Goal: Task Accomplishment & Management: Use online tool/utility

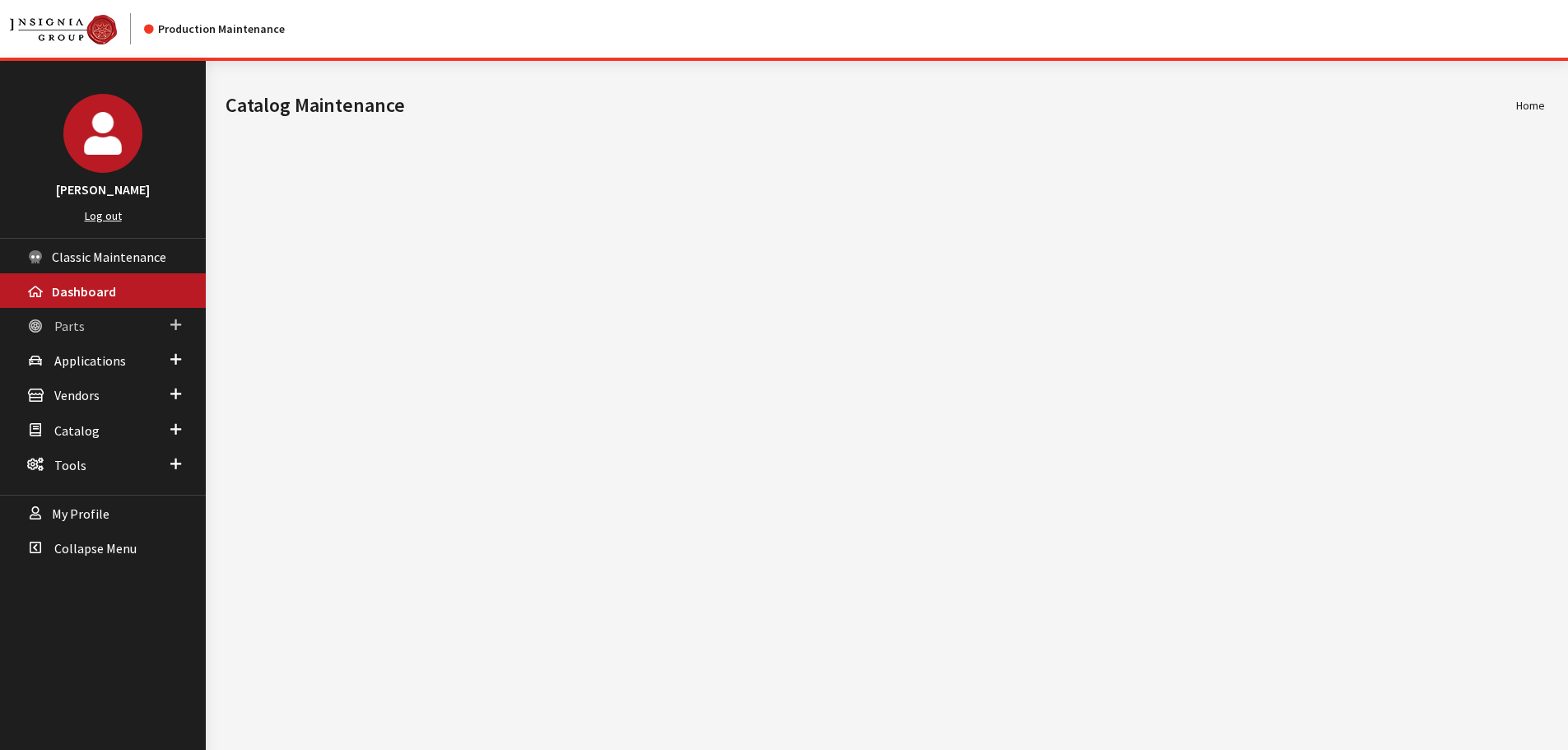
click at [105, 330] on link "Parts" at bounding box center [103, 325] width 205 height 35
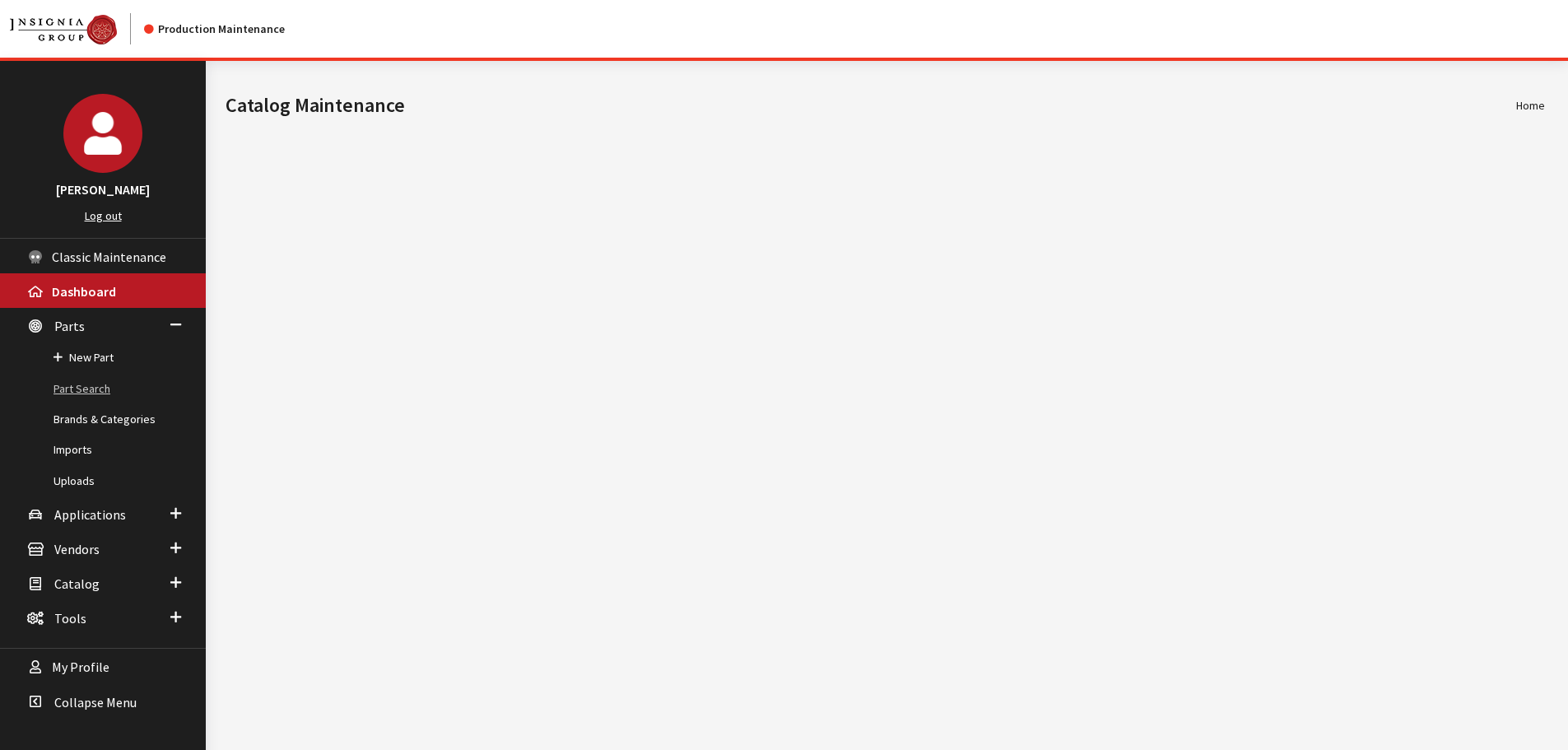
click at [90, 384] on link "Part Search" at bounding box center [103, 389] width 205 height 30
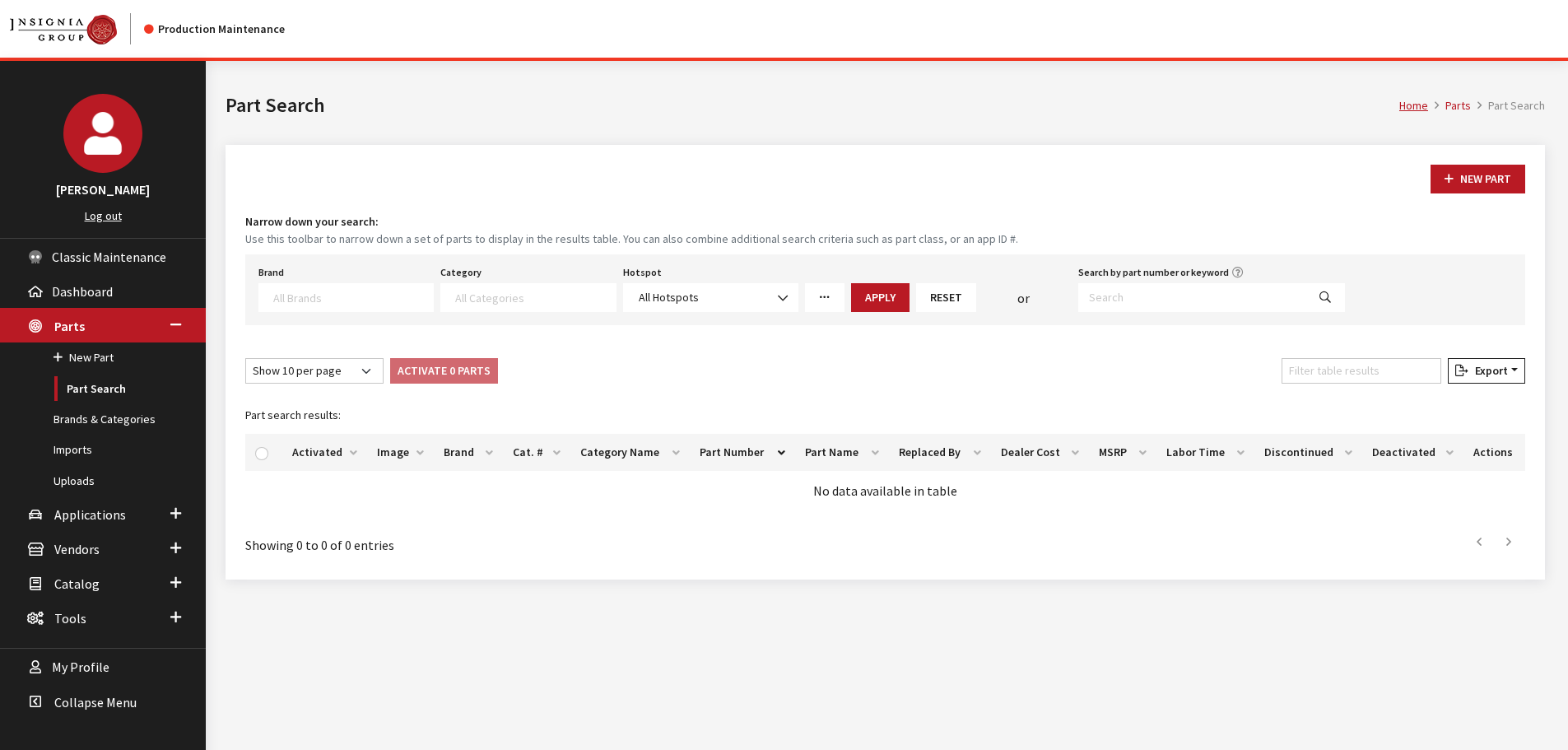
select select
click at [68, 484] on link "Uploads" at bounding box center [103, 481] width 205 height 30
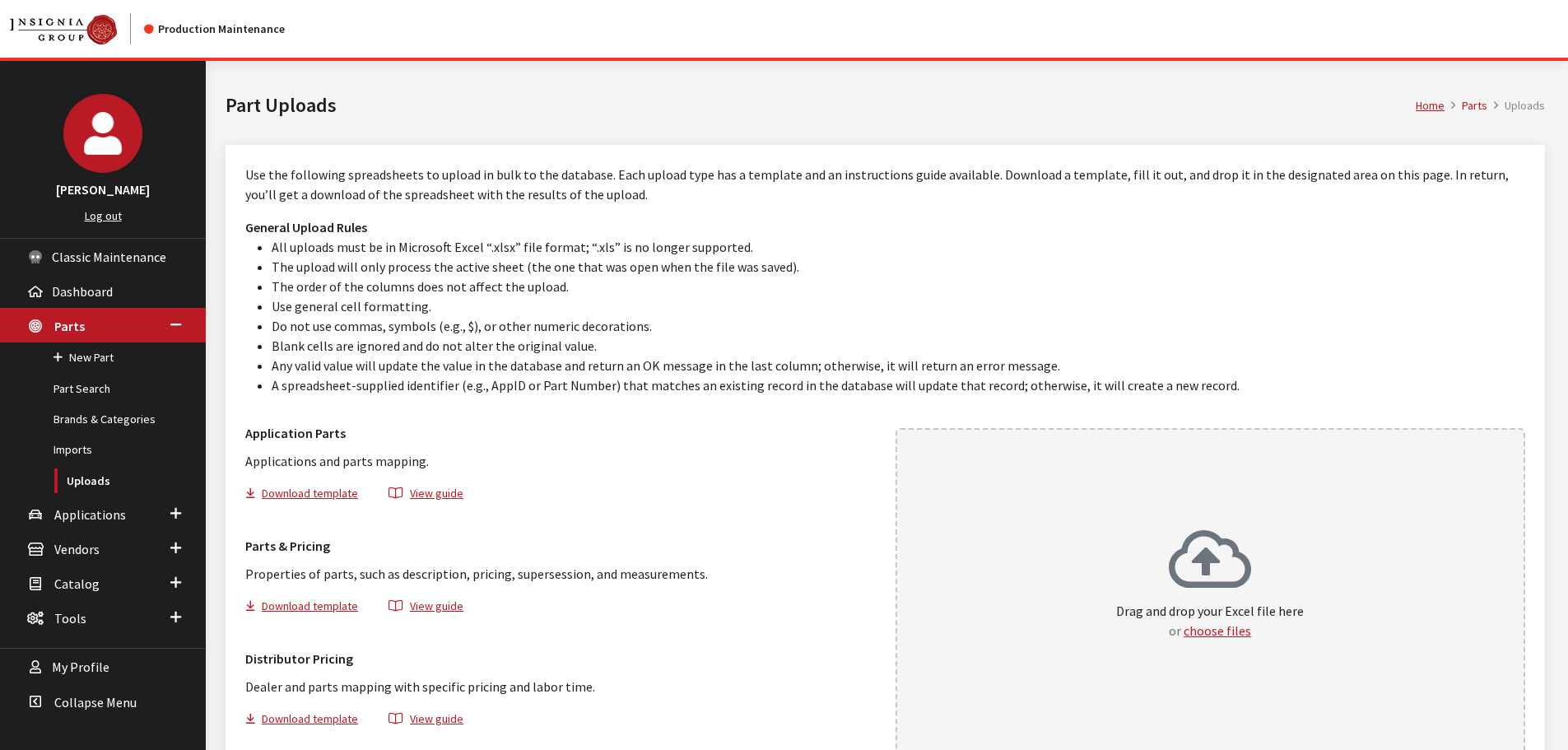
click at [1178, 501] on div "Drag and drop your Excel file here or choose files" at bounding box center [1210, 590] width 630 height 325
click at [96, 391] on link "Part Search" at bounding box center [103, 389] width 205 height 30
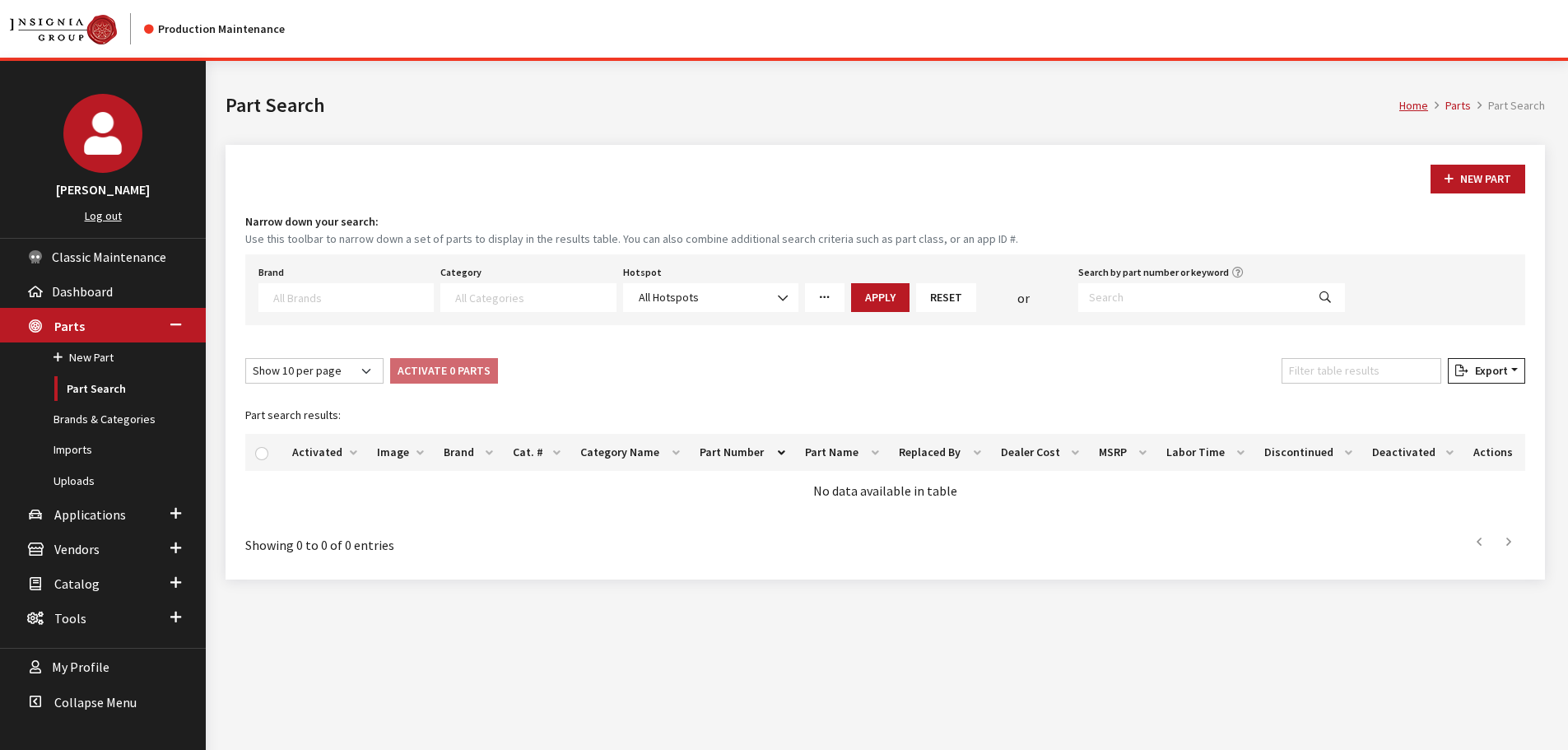
select select
click at [1144, 303] on input "Search by part number or keyword" at bounding box center [1192, 298] width 228 height 29
paste input "PT970-00001"
type input "PT970-00001"
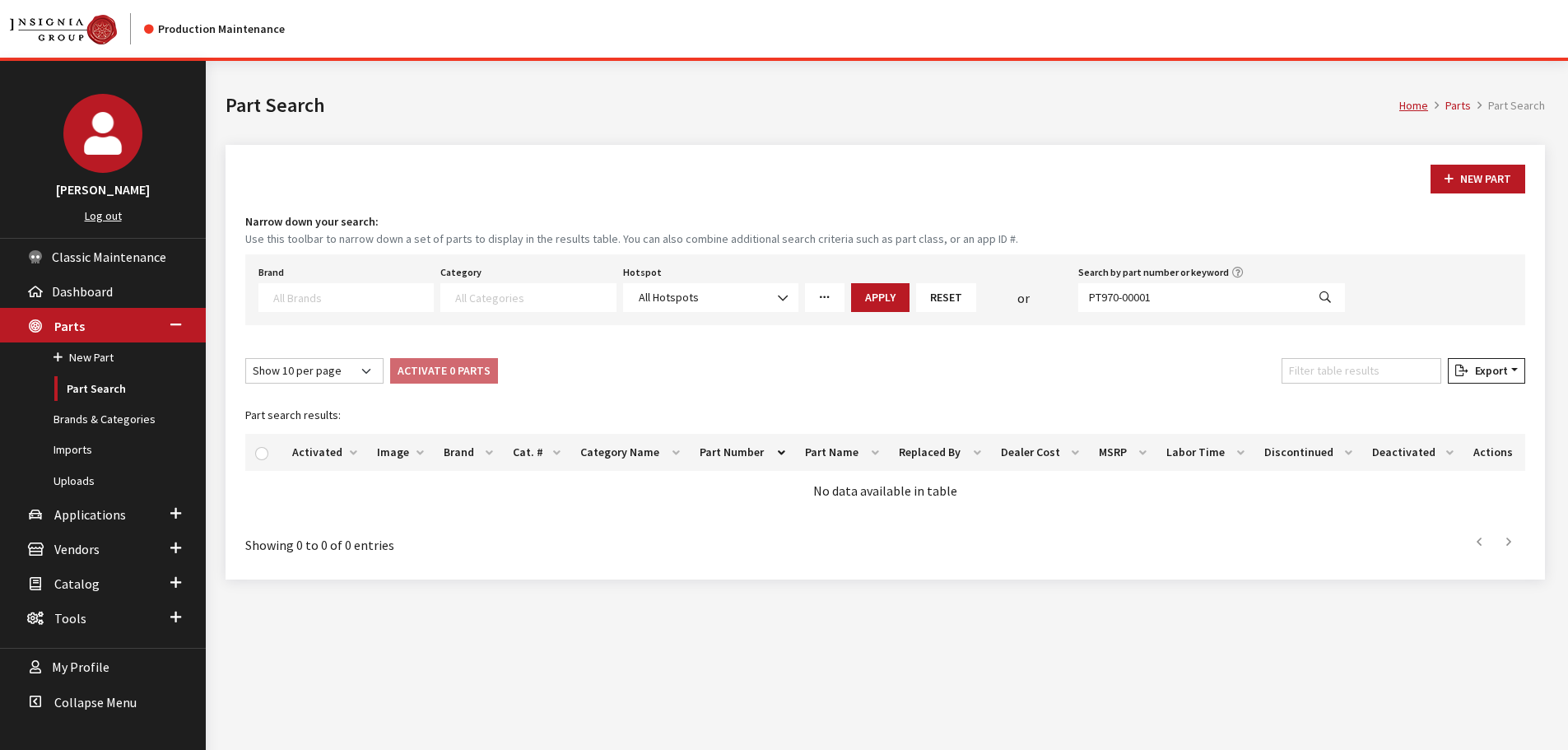
click at [1316, 289] on button "Search" at bounding box center [1325, 298] width 40 height 29
select select
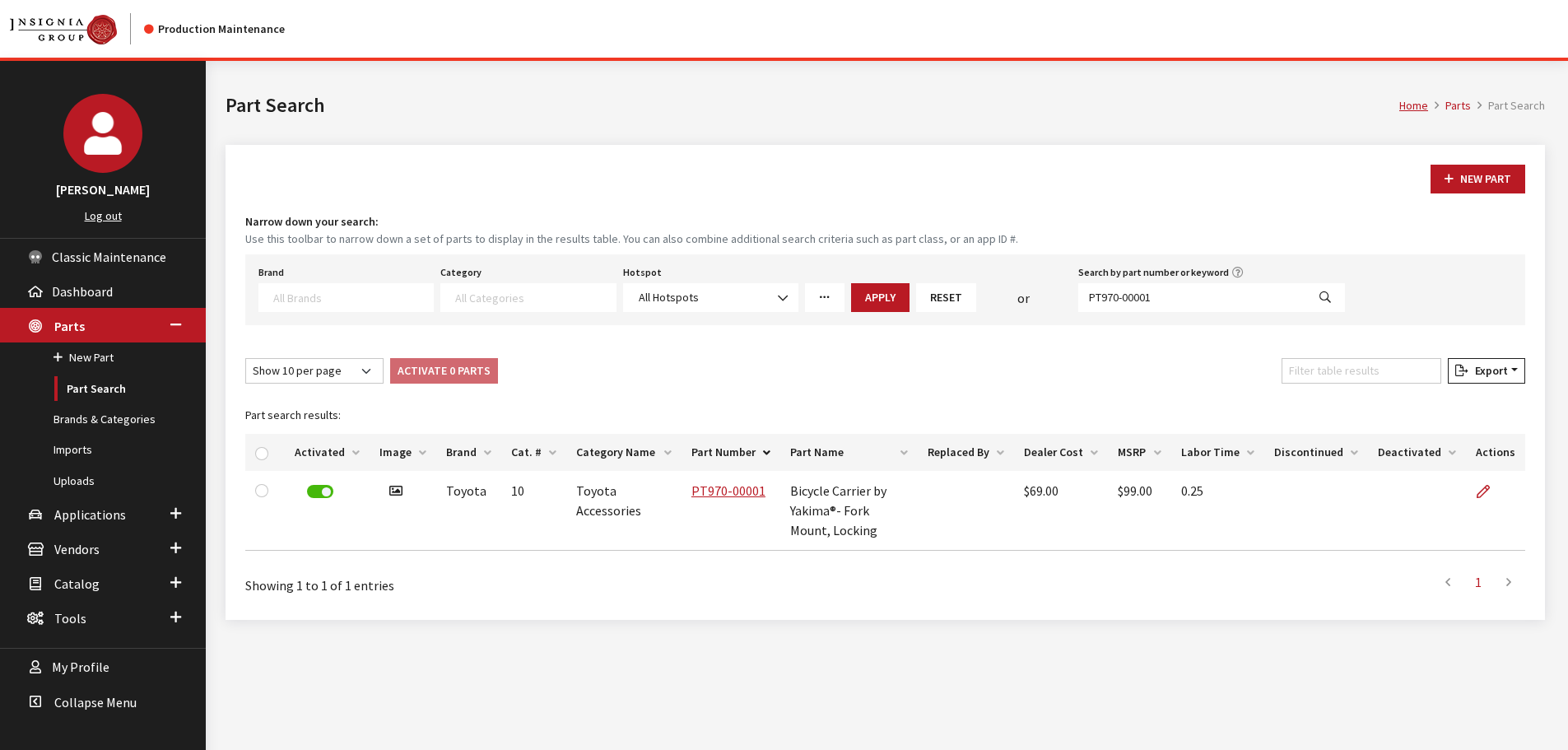
click at [1489, 486] on icon at bounding box center [1483, 491] width 13 height 13
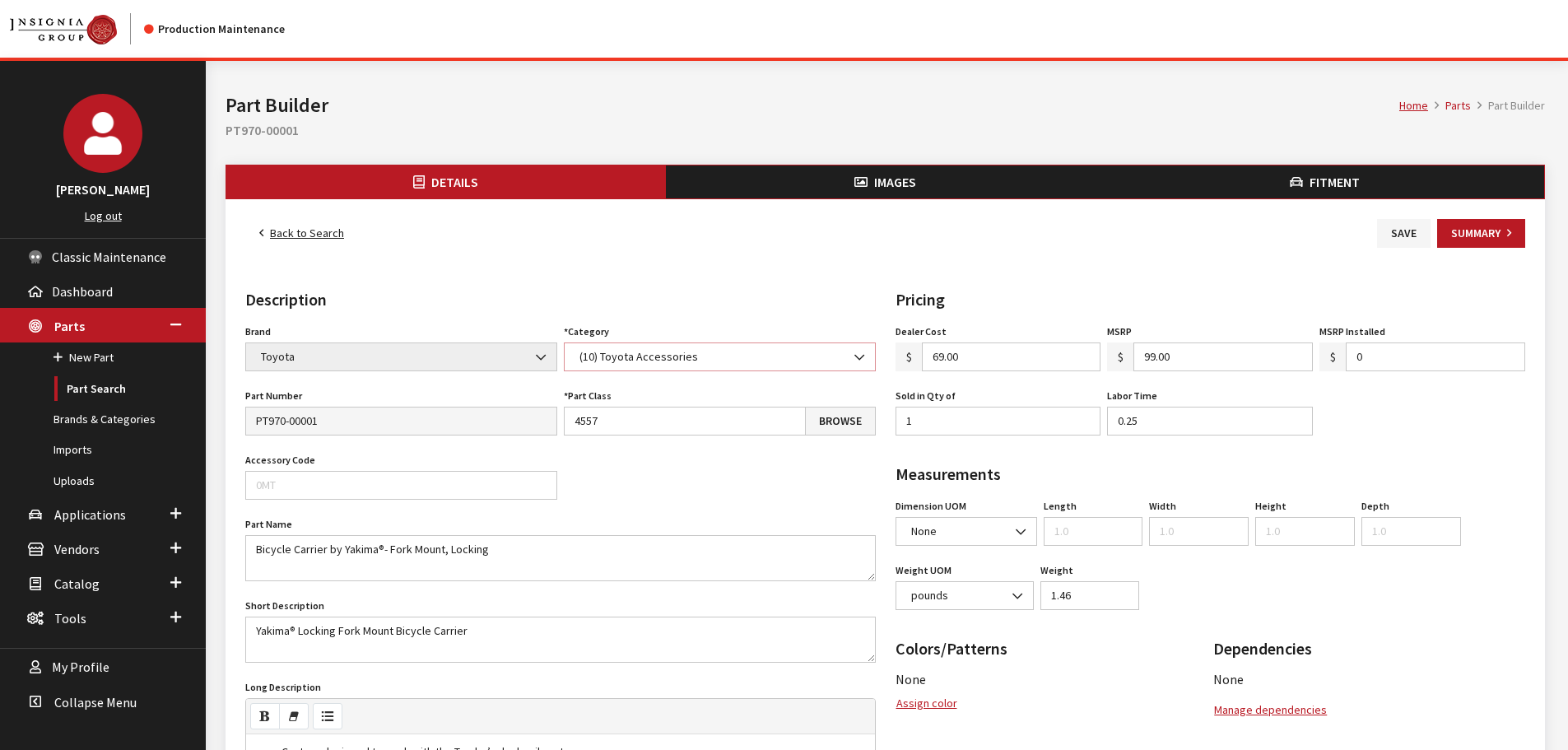
click at [595, 347] on span "(10) Toyota Accessories" at bounding box center [720, 357] width 312 height 29
select select "103"
click at [1395, 231] on button "Save" at bounding box center [1403, 233] width 53 height 29
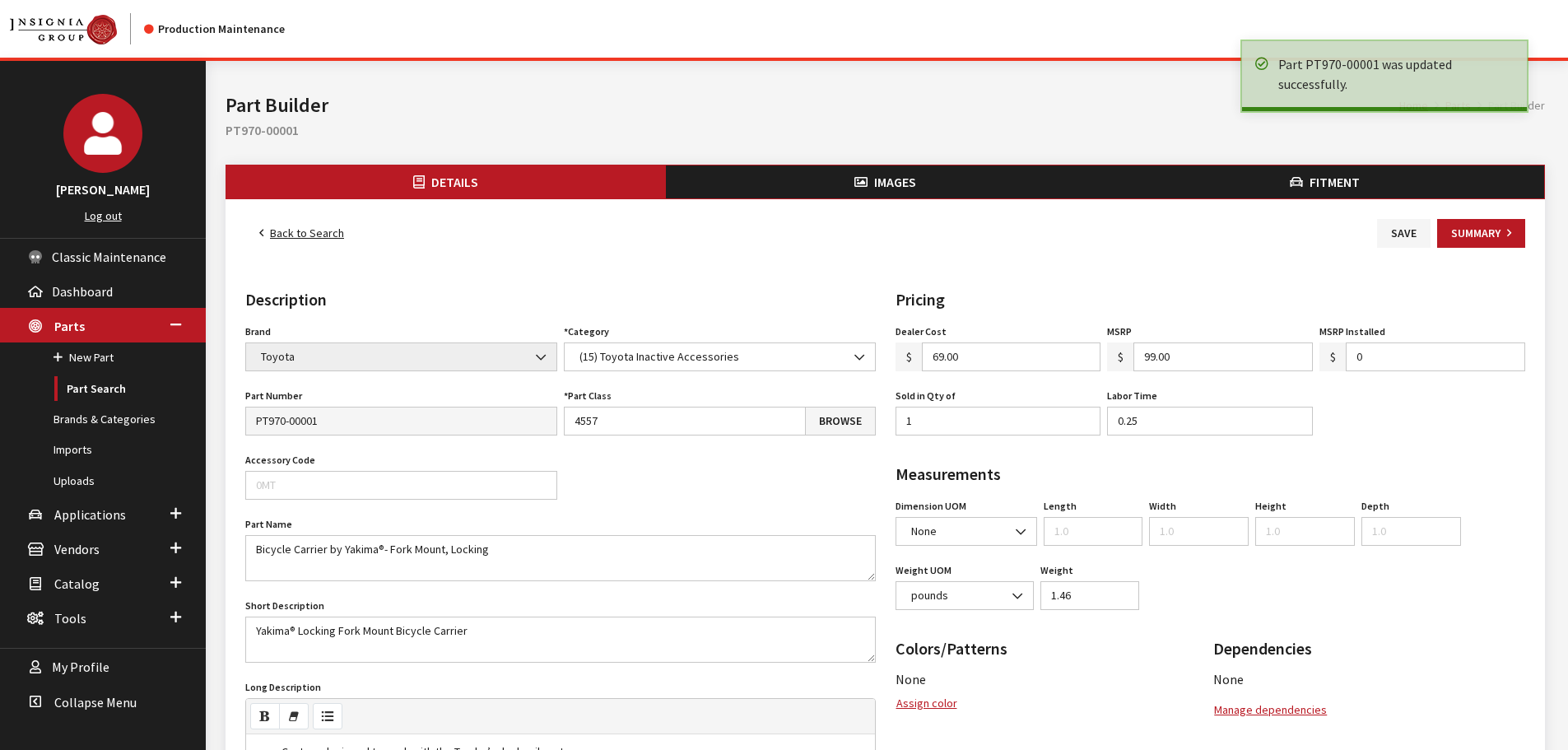
click at [292, 236] on link "Back to Search" at bounding box center [301, 233] width 112 height 29
